Goal: Information Seeking & Learning: Check status

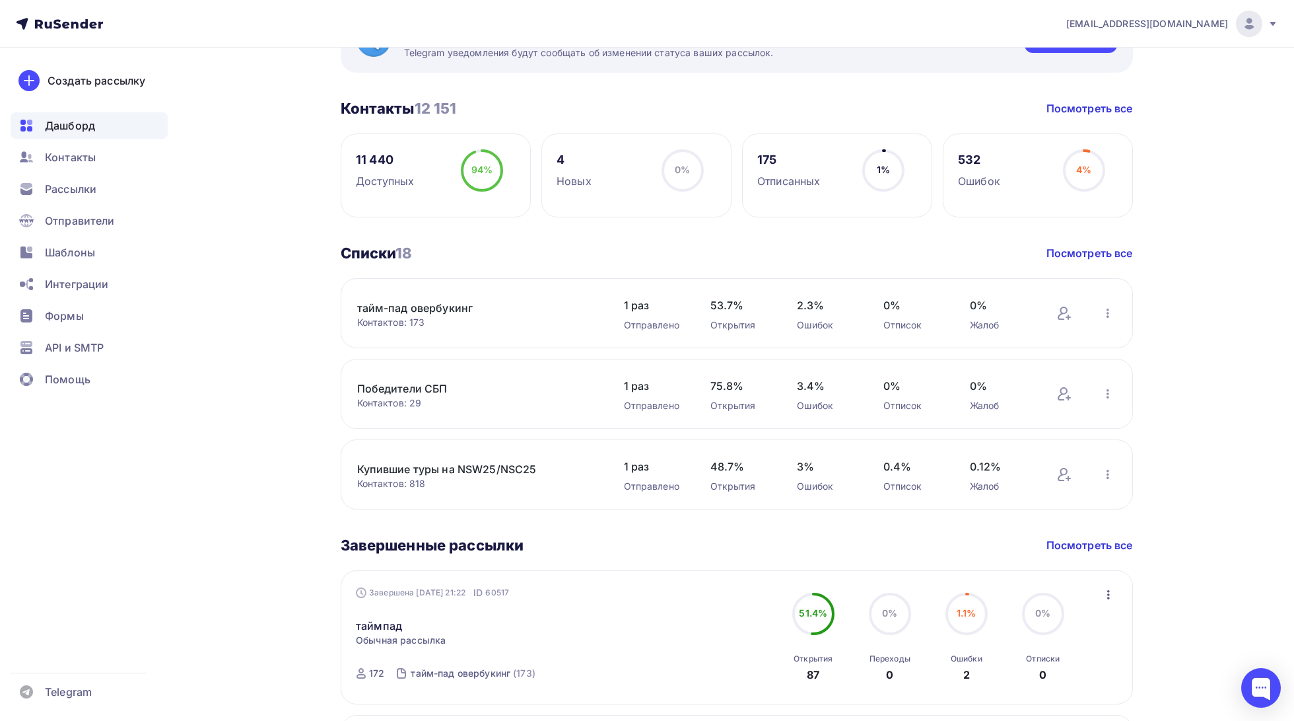
scroll to position [287, 0]
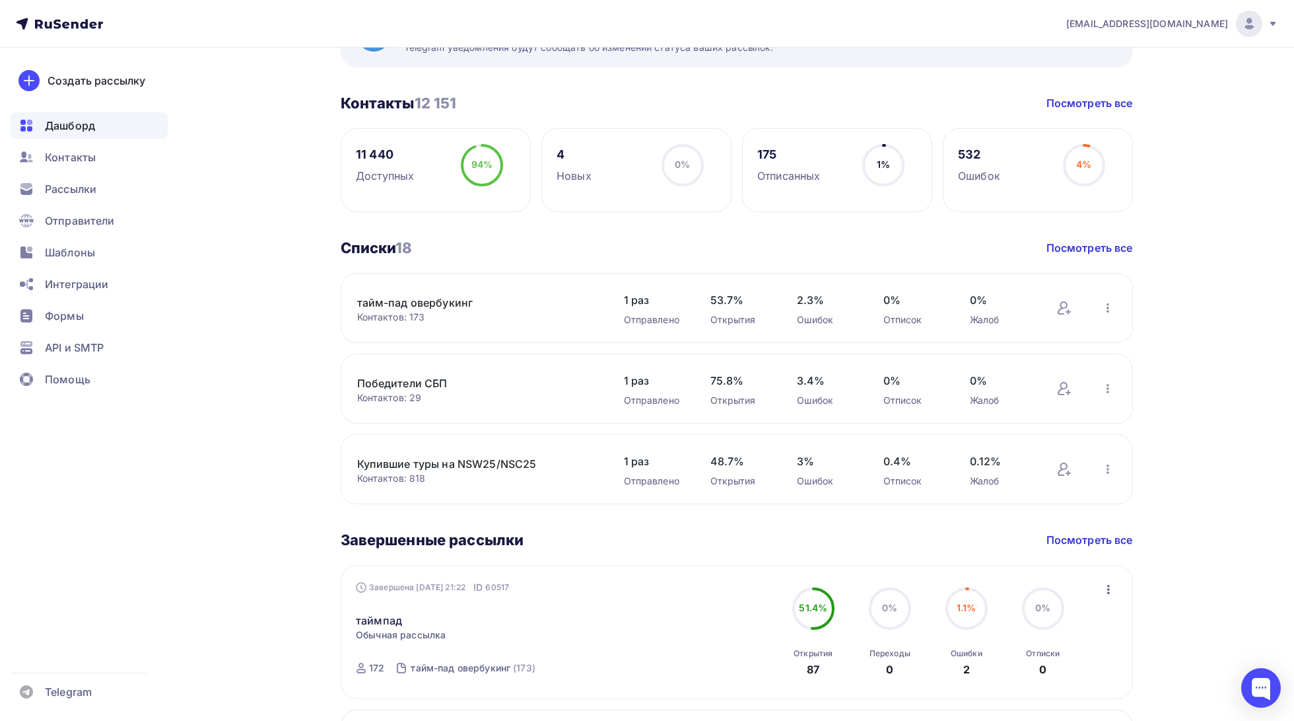
click at [501, 468] on link "Купившие туры на NSW25/NSC25" at bounding box center [469, 464] width 225 height 16
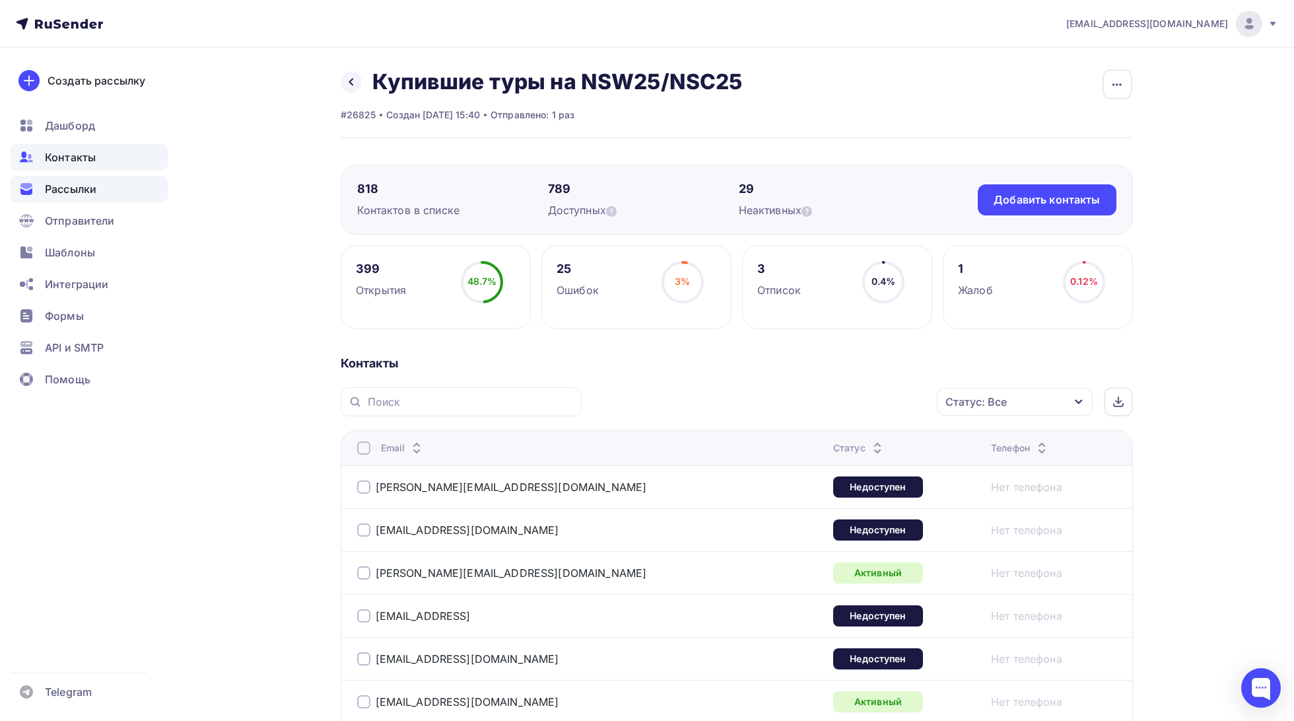
click at [88, 190] on span "Рассылки" at bounding box center [71, 189] width 52 height 16
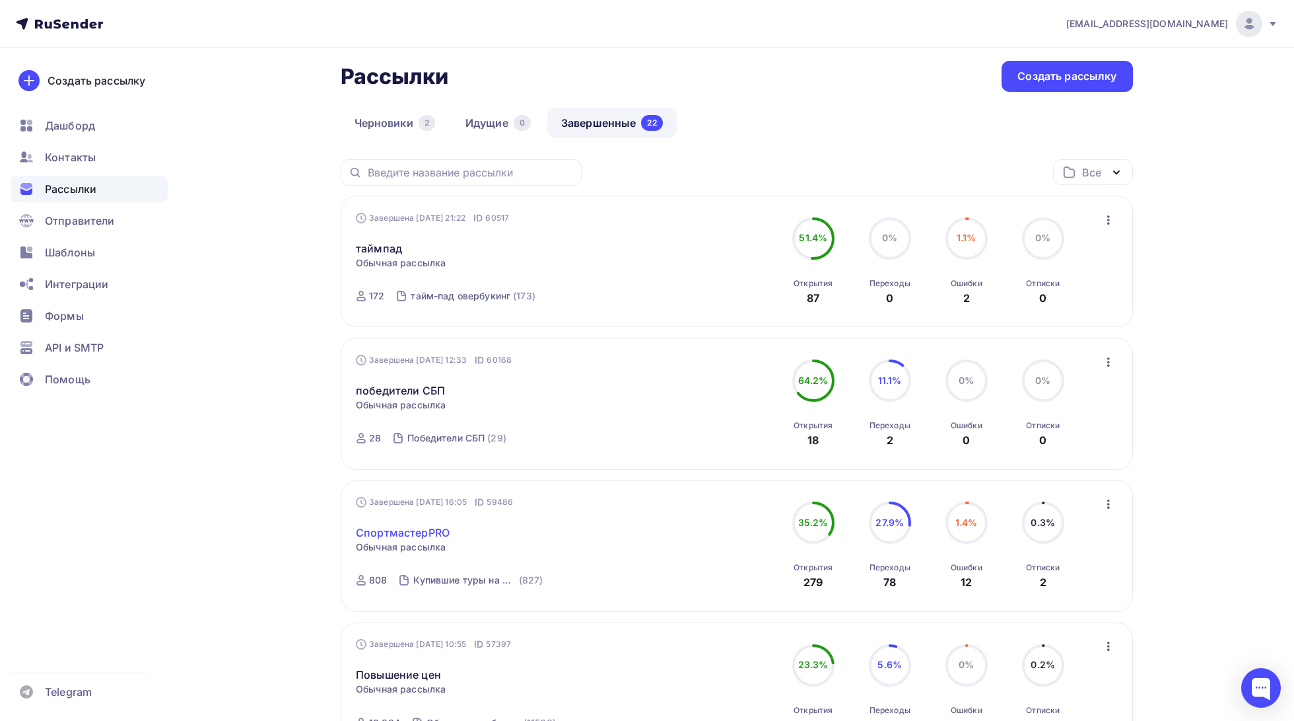
scroll to position [61, 0]
click at [530, 533] on div "СпортмастерPRO Статистика Обзор рассылки Копировать в новую Добавить в папку" at bounding box center [506, 524] width 301 height 32
click at [429, 533] on link "СпортмастерPRO" at bounding box center [403, 532] width 94 height 16
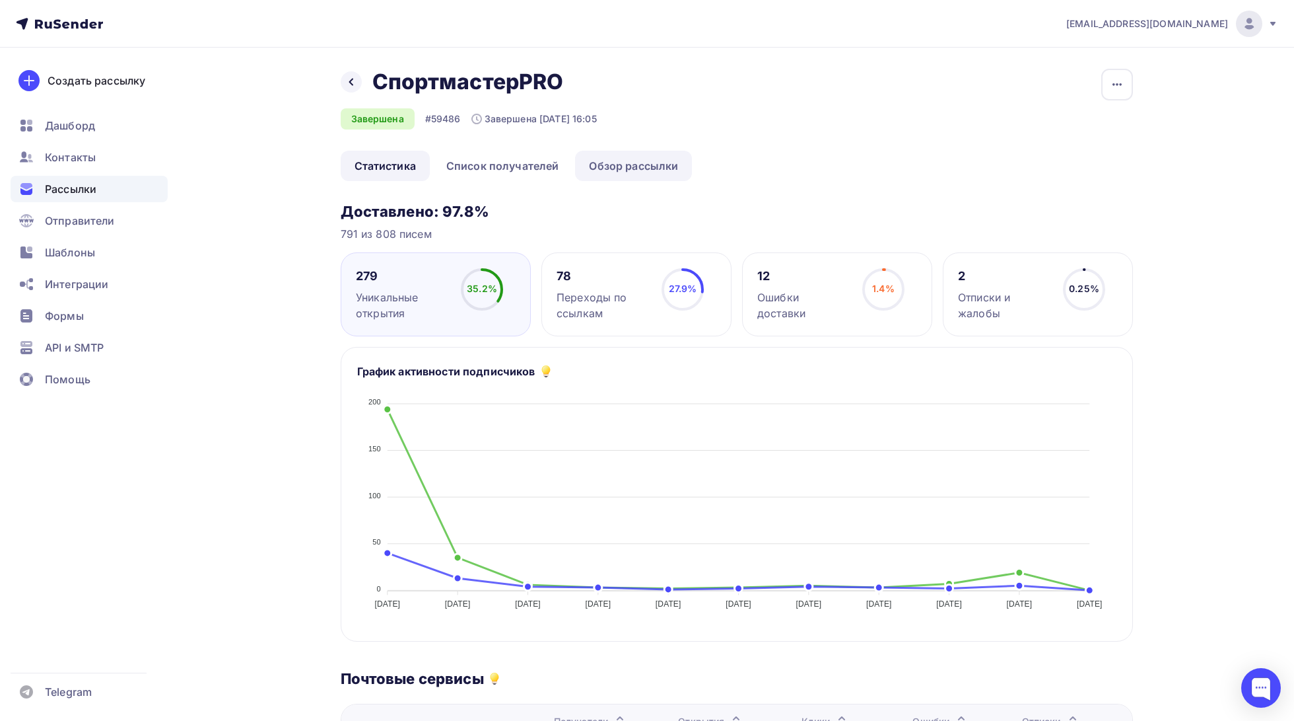
click at [646, 169] on link "Обзор рассылки" at bounding box center [633, 166] width 117 height 30
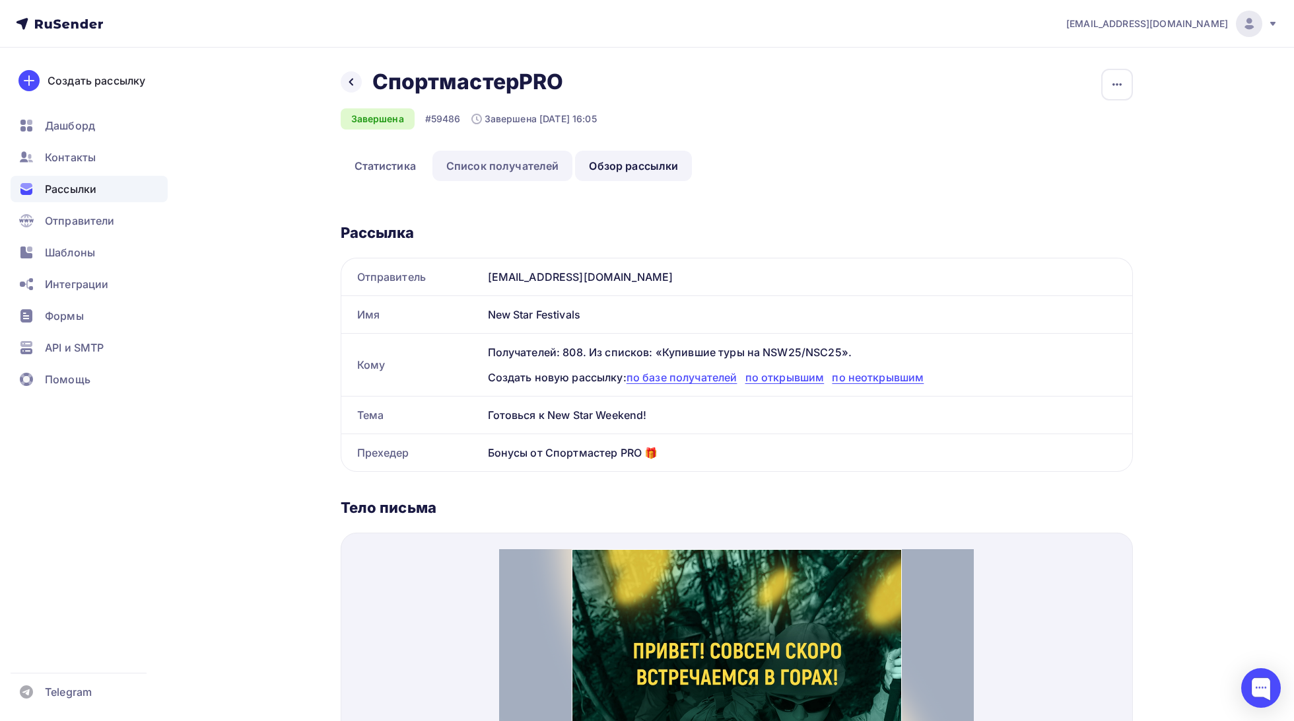
click at [502, 164] on link "Список получателей" at bounding box center [503, 166] width 141 height 30
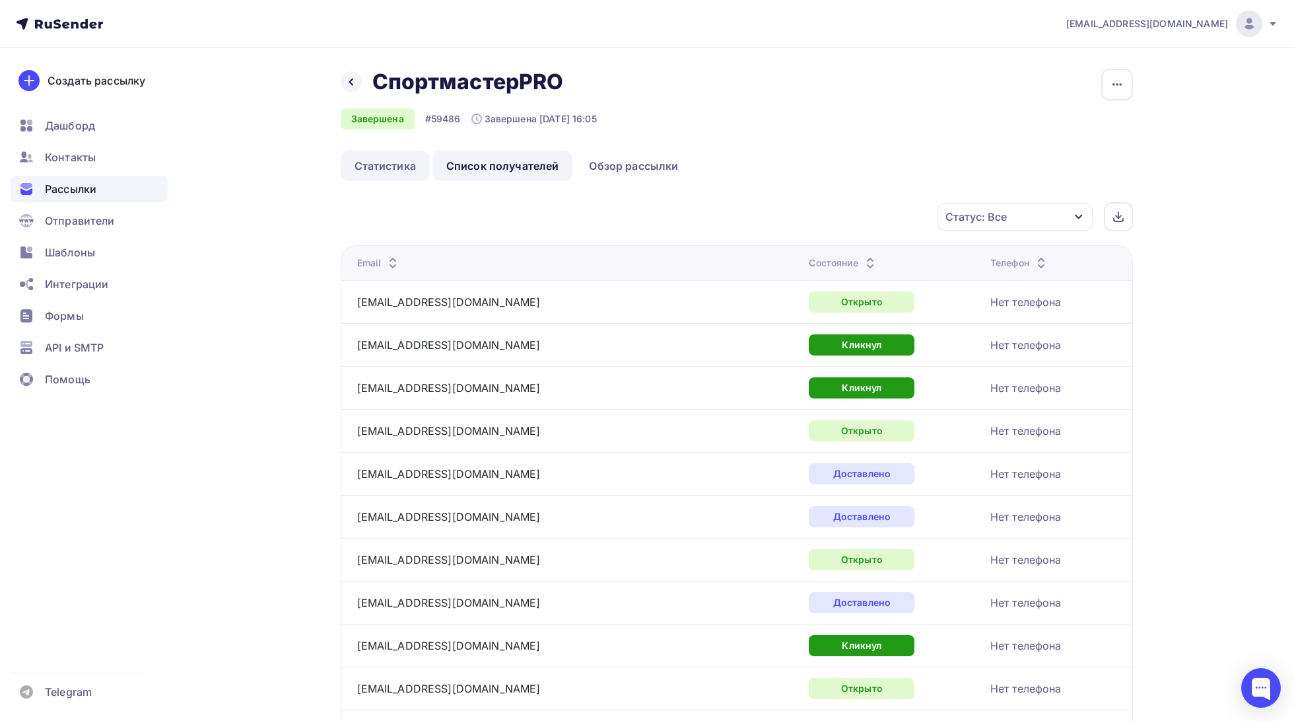
click at [381, 165] on link "Статистика" at bounding box center [385, 166] width 89 height 30
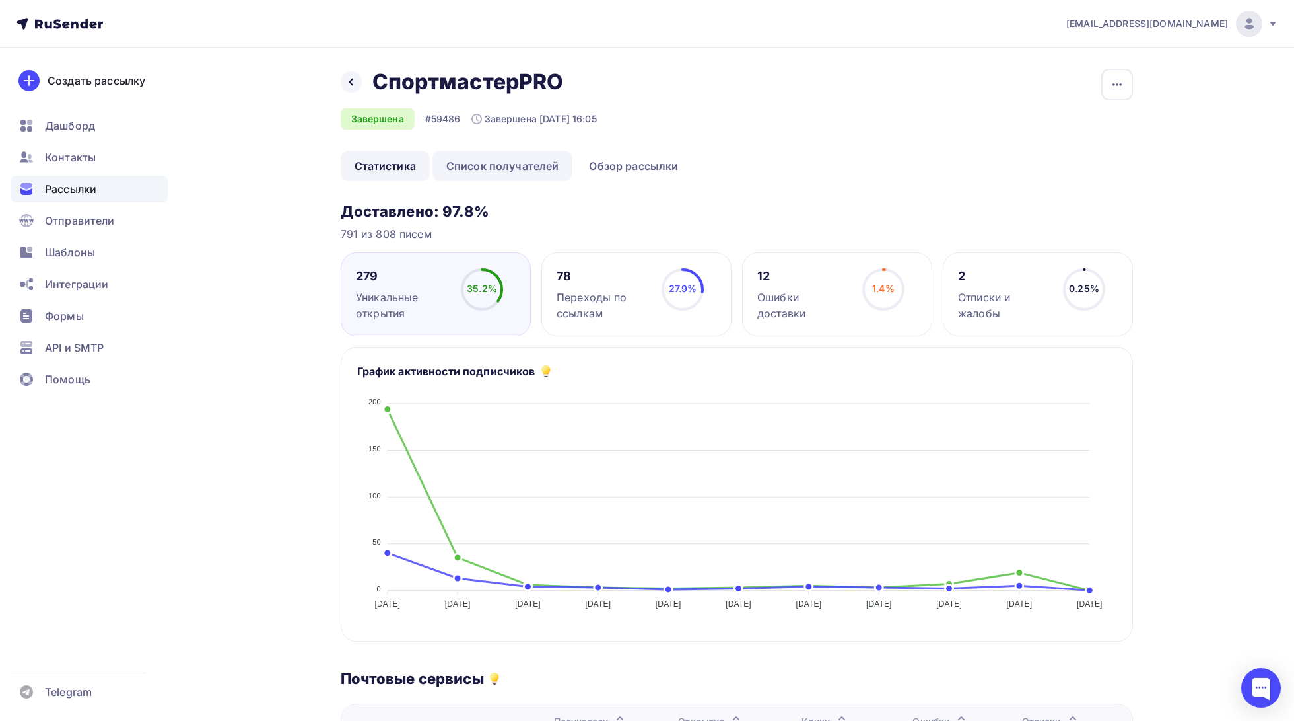
click at [520, 178] on link "Список получателей" at bounding box center [503, 166] width 141 height 30
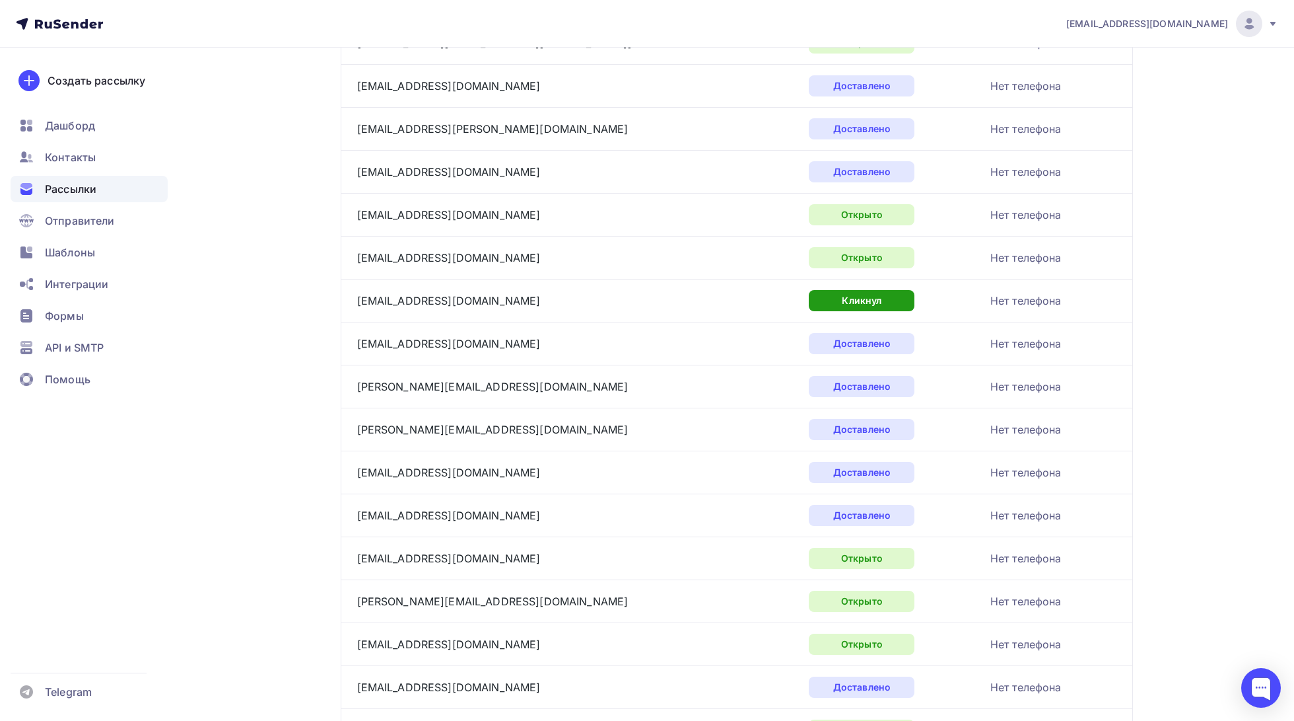
scroll to position [1798, 0]
